Goal: Task Accomplishment & Management: Complete application form

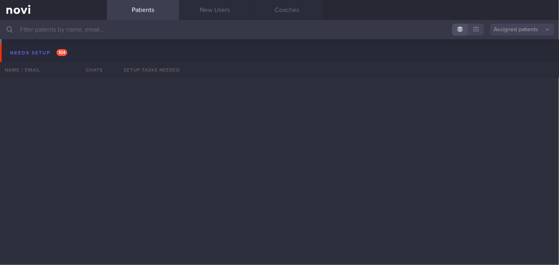
scroll to position [8606, 0]
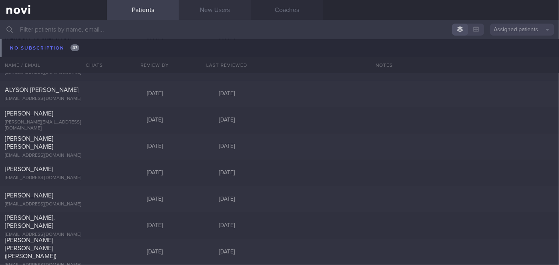
click at [215, 12] on link "New Users" at bounding box center [215, 10] width 72 height 20
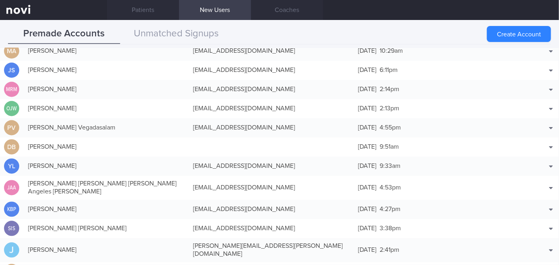
scroll to position [796, 0]
click at [517, 30] on button "Create Account" at bounding box center [519, 34] width 64 height 16
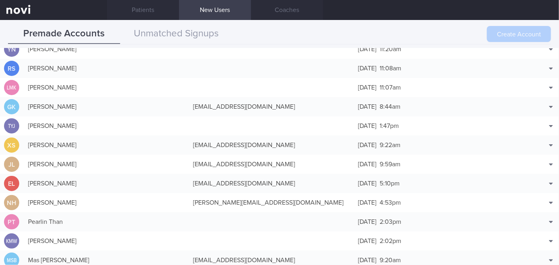
scroll to position [0, 0]
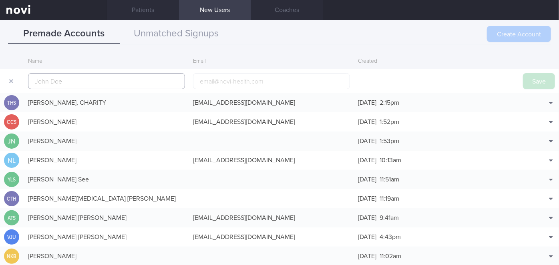
click at [146, 82] on input "text" at bounding box center [106, 81] width 157 height 16
click at [157, 82] on input "text" at bounding box center [106, 81] width 157 height 16
paste input "[PERSON_NAME] D/O A K [PERSON_NAME]"
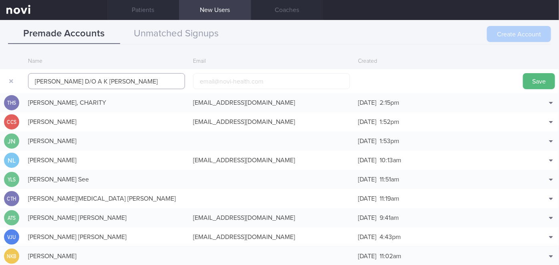
type input "[PERSON_NAME] D/O A K [PERSON_NAME]"
click at [270, 79] on input "email" at bounding box center [271, 81] width 157 height 16
paste input "[EMAIL_ADDRESS][DOMAIN_NAME]"
click at [227, 81] on input "[EMAIL_ADDRESS][DOMAIN_NAME]" at bounding box center [271, 81] width 157 height 16
type input "[EMAIL_ADDRESS][DOMAIN_NAME]"
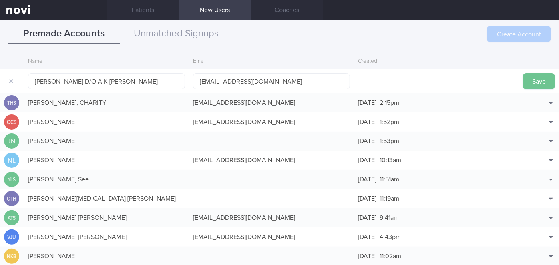
click at [532, 75] on button "Save" at bounding box center [539, 81] width 32 height 16
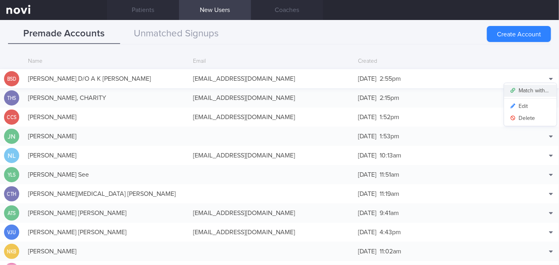
click at [532, 89] on button "Match with..." at bounding box center [530, 91] width 52 height 12
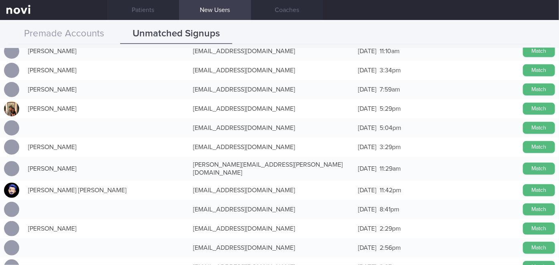
scroll to position [4811, 0]
click at [149, 9] on link "Patients" at bounding box center [143, 10] width 72 height 20
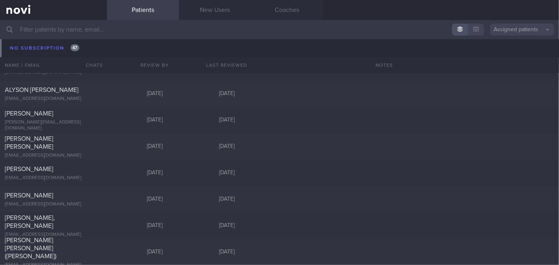
click at [507, 32] on button "Assigned patients" at bounding box center [522, 30] width 64 height 12
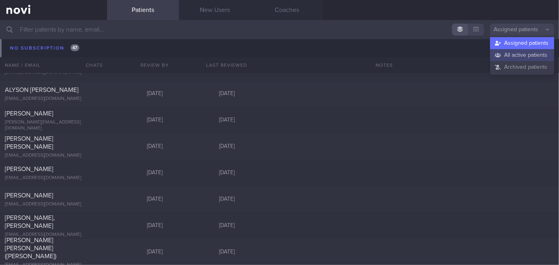
click at [512, 56] on button "All active patients" at bounding box center [522, 55] width 64 height 12
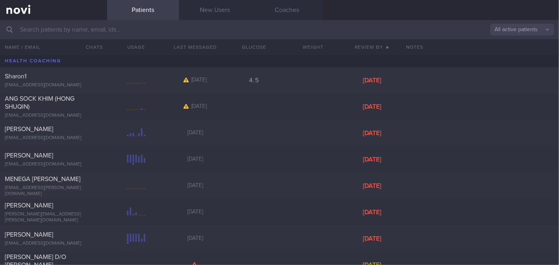
click at [120, 28] on input "text" at bounding box center [279, 29] width 559 height 19
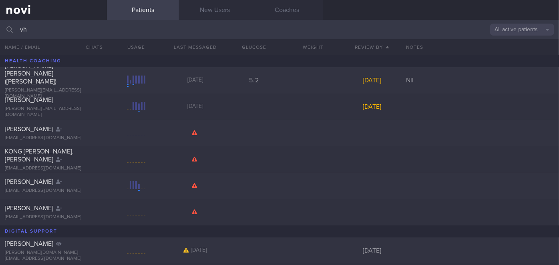
type input "v"
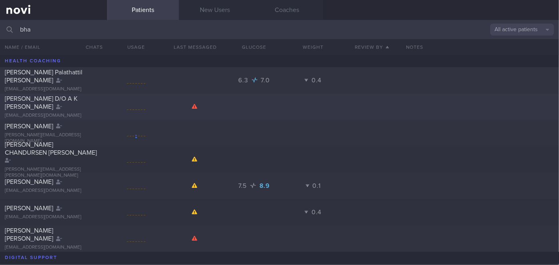
type input "bha"
click at [88, 105] on div "[PERSON_NAME] D/O A K [PERSON_NAME]" at bounding box center [52, 103] width 95 height 16
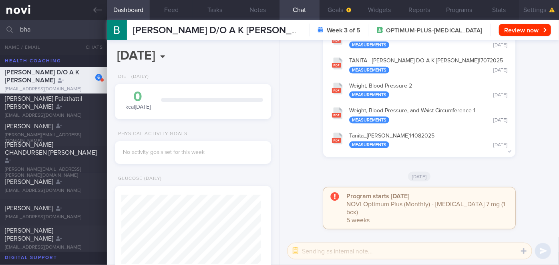
click at [533, 9] on button "Settings" at bounding box center [539, 10] width 40 height 20
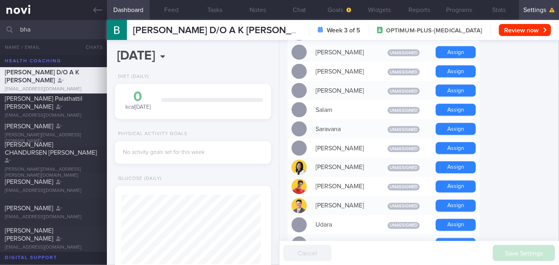
scroll to position [640, 0]
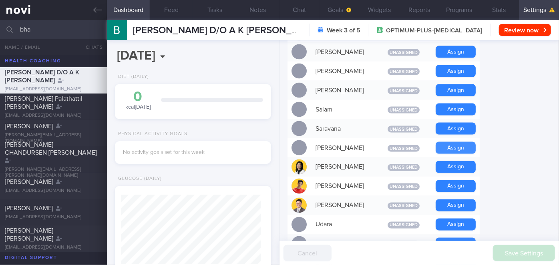
click at [456, 142] on button "Assign" at bounding box center [455, 148] width 40 height 12
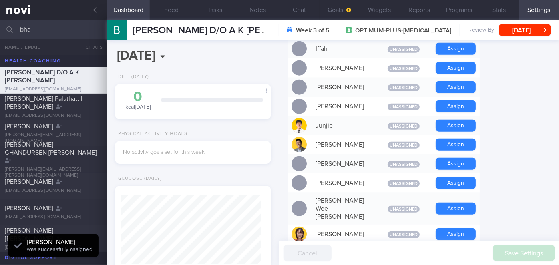
scroll to position [383, 0]
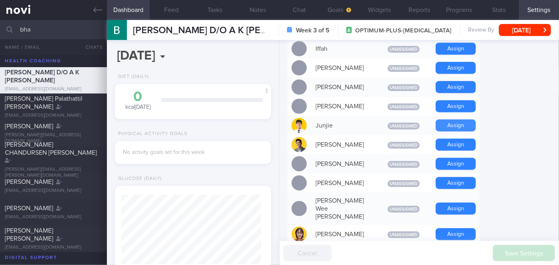
click at [465, 120] on button "Assign" at bounding box center [455, 126] width 40 height 12
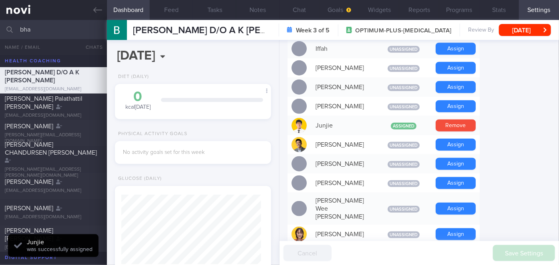
scroll to position [70, 140]
click at [295, 10] on button "Chat" at bounding box center [299, 10] width 40 height 20
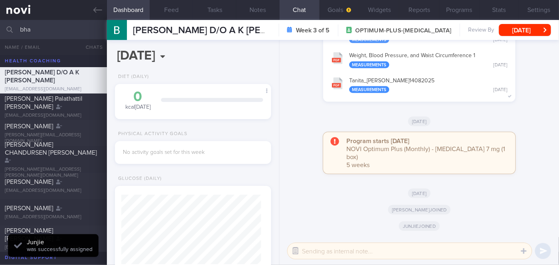
click at [290, 251] on button "button" at bounding box center [295, 251] width 14 height 14
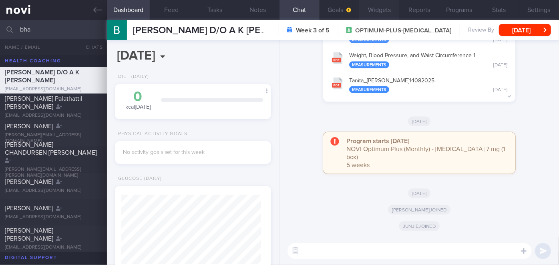
click at [382, 11] on button "Widgets" at bounding box center [379, 10] width 40 height 20
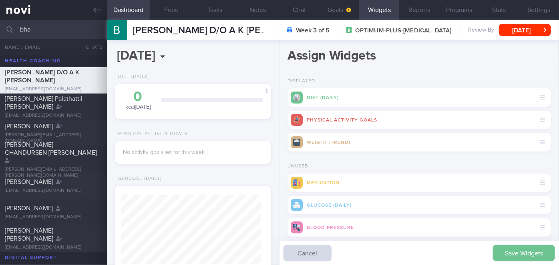
click at [517, 253] on button "Save Widgets" at bounding box center [524, 253] width 62 height 16
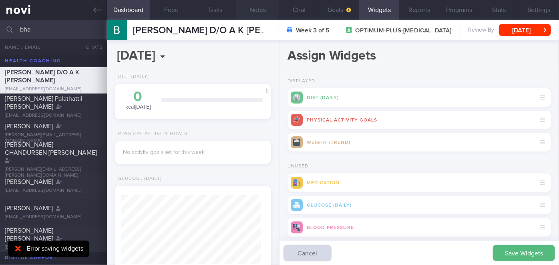
scroll to position [70, 140]
click at [307, 12] on button "Chat" at bounding box center [299, 10] width 40 height 20
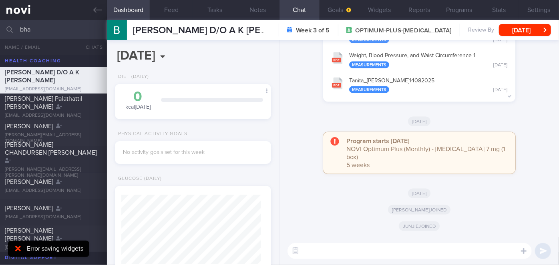
click at [336, 251] on textarea at bounding box center [409, 251] width 244 height 16
paste textarea "Hi Ms [PERSON_NAME], I'm [PERSON_NAME], your Health Coach. It was nice speaking…"
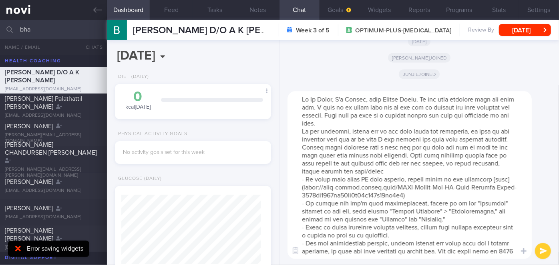
click at [333, 98] on textarea at bounding box center [409, 175] width 244 height 168
click at [385, 126] on textarea at bounding box center [409, 175] width 244 height 168
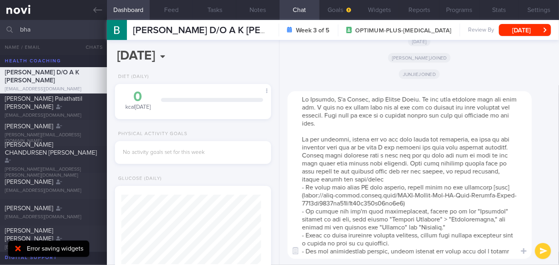
scroll to position [56, 0]
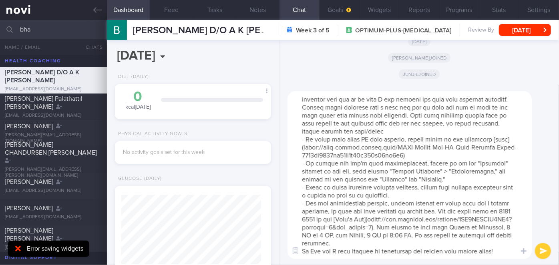
click at [373, 243] on textarea at bounding box center [409, 175] width 244 height 168
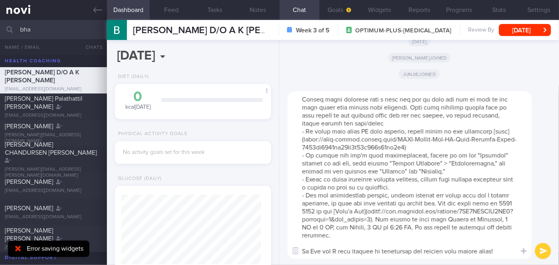
scroll to position [0, 0]
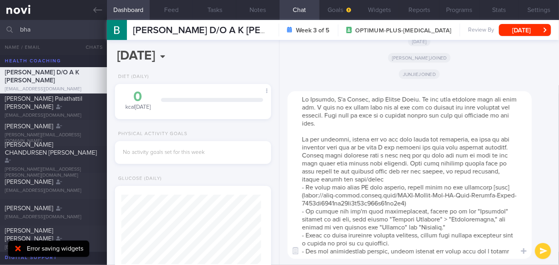
type textarea "Hi [PERSON_NAME], I'm [PERSON_NAME], your Health Coach. It was nice speaking wi…"
click at [538, 254] on button "submit" at bounding box center [543, 251] width 16 height 16
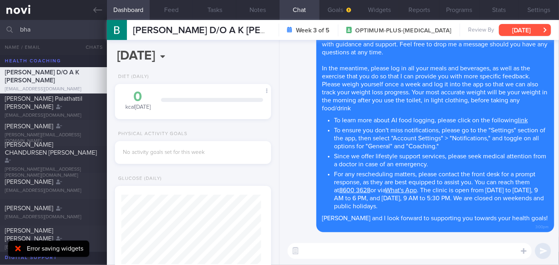
click at [520, 33] on button "[DATE]" at bounding box center [525, 30] width 52 height 12
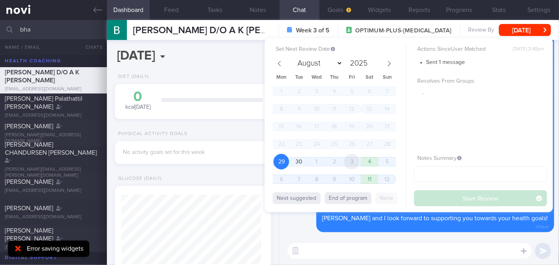
click at [350, 159] on span "3" at bounding box center [352, 162] width 16 height 16
select select "9"
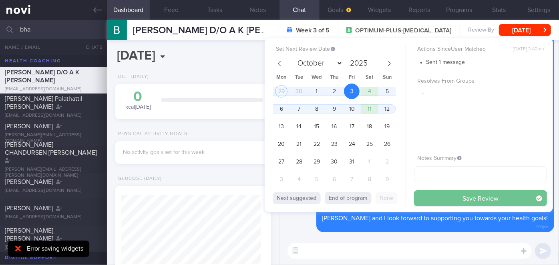
click at [442, 197] on button "Save Review" at bounding box center [480, 198] width 133 height 16
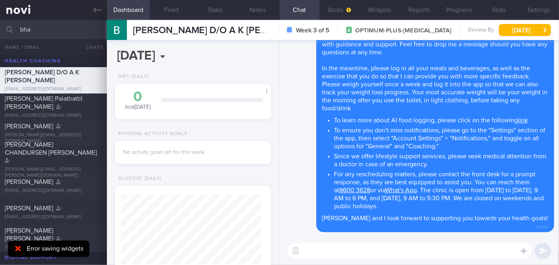
click at [301, 237] on div "Delete Hi [PERSON_NAME], I'm [PERSON_NAME], your Health Coach. It was nice spea…" at bounding box center [419, 129] width 270 height 217
click at [384, 13] on button "Widgets" at bounding box center [379, 10] width 40 height 20
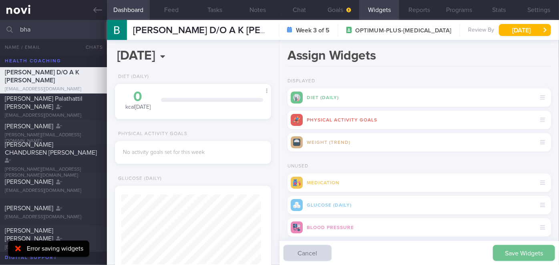
click at [499, 256] on button "Save Widgets" at bounding box center [524, 253] width 62 height 16
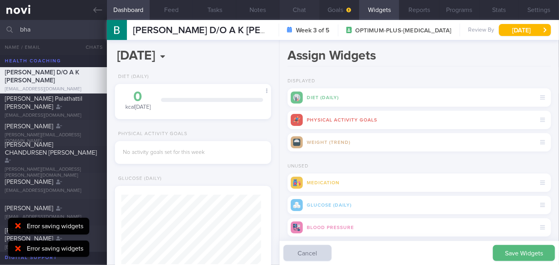
click at [310, 9] on button "Chat" at bounding box center [299, 10] width 40 height 20
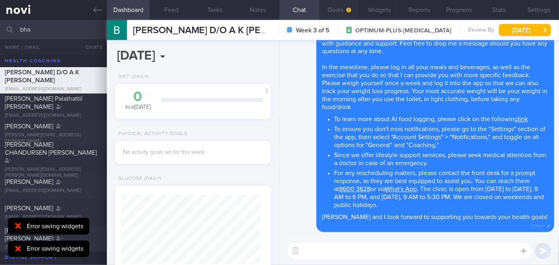
click at [334, 12] on button "Goals" at bounding box center [339, 10] width 40 height 20
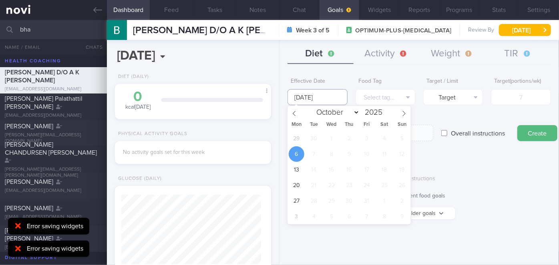
click at [329, 99] on input "[DATE]" at bounding box center [317, 97] width 60 height 16
click at [293, 141] on span "29" at bounding box center [297, 139] width 16 height 16
type input "[DATE]"
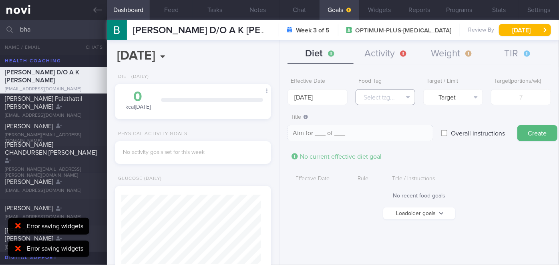
click at [397, 102] on button "Select tag..." at bounding box center [385, 97] width 60 height 16
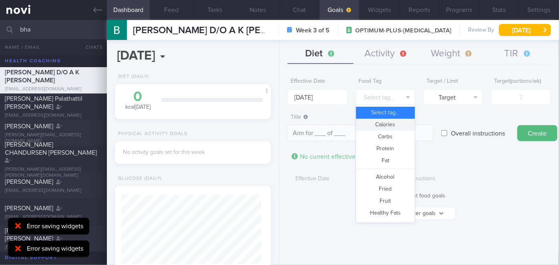
click at [402, 122] on button "Calories" at bounding box center [385, 125] width 59 height 12
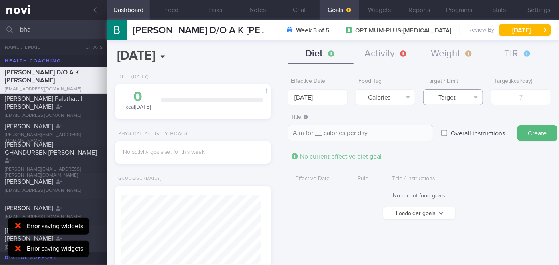
click at [471, 99] on button "Target" at bounding box center [453, 97] width 60 height 16
click at [468, 122] on button "Limit" at bounding box center [452, 125] width 59 height 12
type textarea "Keep to __ calories per day"
type input "1"
type textarea "Keep to 1 calories per day"
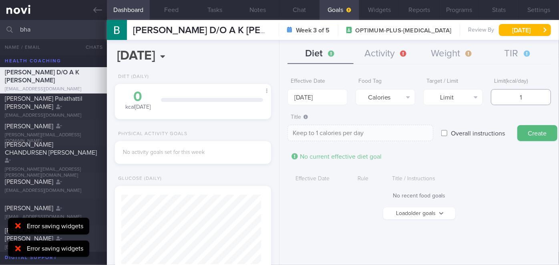
click at [506, 100] on input "1" at bounding box center [521, 97] width 60 height 16
type input "12"
type textarea "Keep to 12 calories per day"
type input "120"
type textarea "Keep to 120 calories per day"
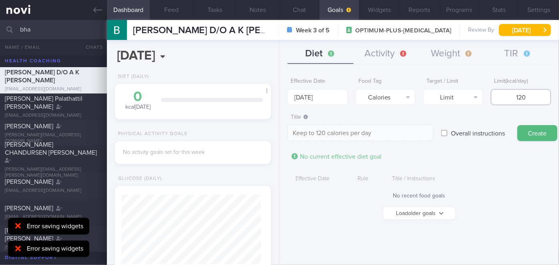
type input "1200"
type textarea "Keep to 1200 calories per day"
type input "1200"
click at [517, 125] on button "Create" at bounding box center [537, 133] width 40 height 16
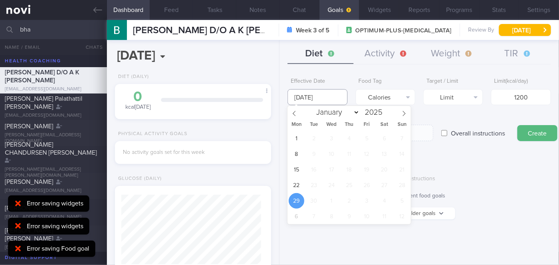
click at [328, 101] on input "[DATE]" at bounding box center [317, 97] width 60 height 16
click at [298, 196] on span "29" at bounding box center [297, 201] width 16 height 16
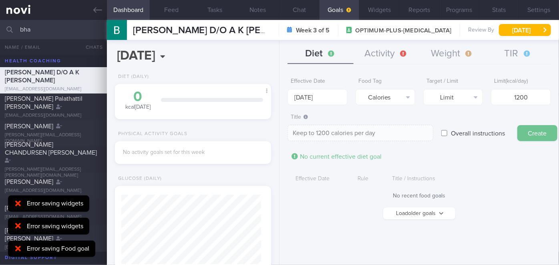
click at [546, 130] on button "Create" at bounding box center [537, 133] width 40 height 16
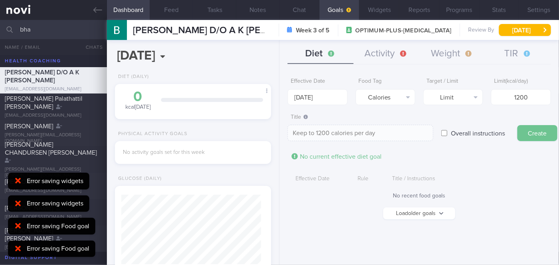
click at [530, 132] on button "Create" at bounding box center [537, 133] width 40 height 16
